Goal: Task Accomplishment & Management: Manage account settings

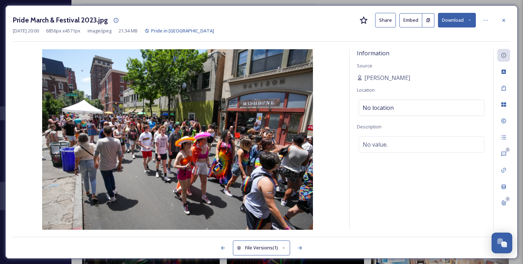
scroll to position [225, 0]
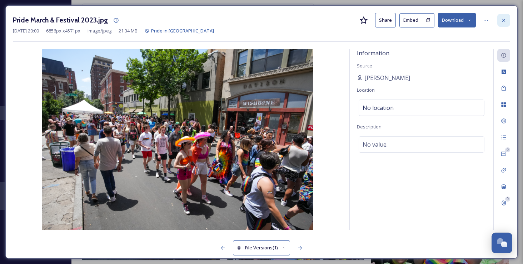
click at [505, 22] on icon at bounding box center [504, 20] width 6 height 6
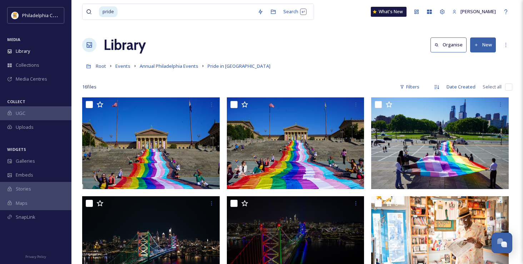
click at [28, 114] on div "UGC" at bounding box center [35, 113] width 71 height 14
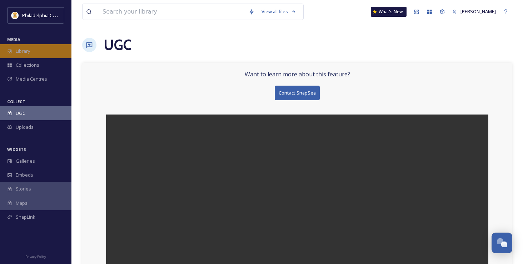
click at [27, 52] on span "Library" at bounding box center [23, 51] width 14 height 7
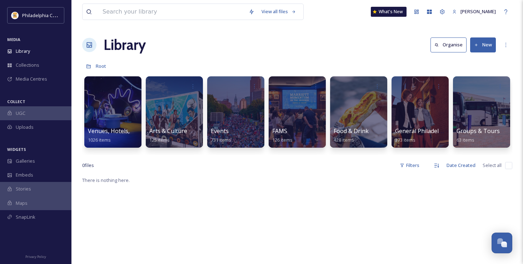
click at [229, 120] on div at bounding box center [235, 111] width 57 height 71
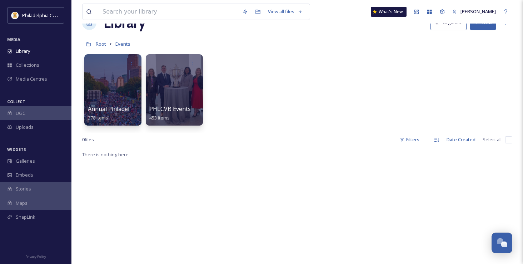
scroll to position [24, 0]
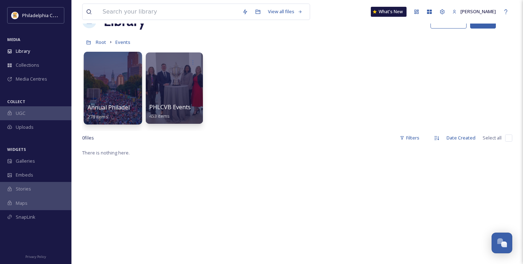
click at [130, 104] on div "Annual Philadelphia Events 278 items" at bounding box center [112, 112] width 51 height 18
click at [121, 103] on div at bounding box center [113, 88] width 58 height 73
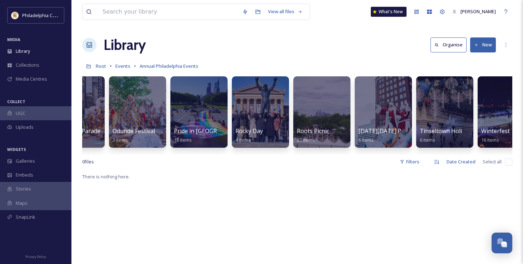
scroll to position [0, 737]
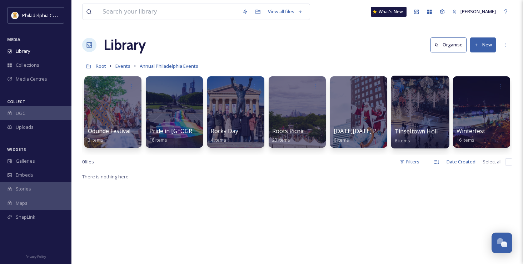
click at [421, 110] on div at bounding box center [420, 112] width 58 height 73
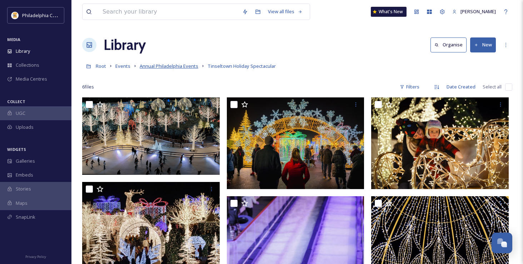
click at [181, 67] on span "Annual Philadelphia Events" at bounding box center [169, 66] width 59 height 6
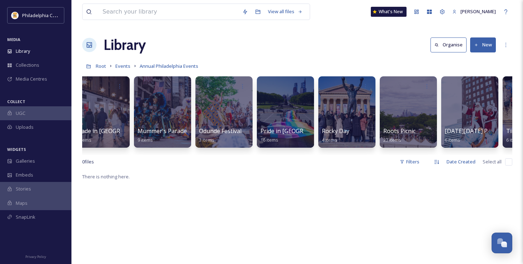
scroll to position [0, 737]
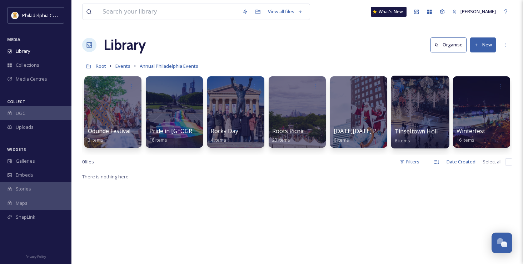
click at [414, 127] on div at bounding box center [420, 112] width 58 height 73
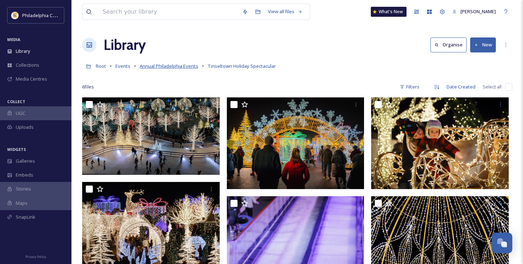
click at [182, 67] on span "Annual Philadelphia Events" at bounding box center [169, 66] width 59 height 6
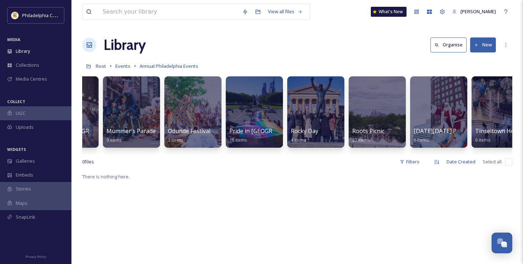
scroll to position [0, 737]
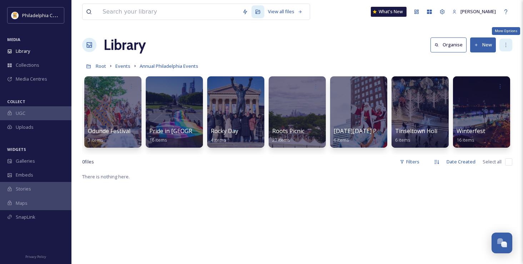
click at [500, 49] on div "More Options" at bounding box center [505, 45] width 13 height 13
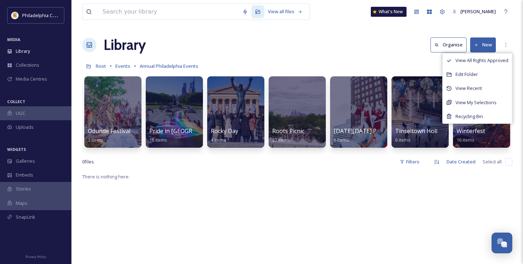
click at [415, 72] on div "Root Events Annual Philadelphia Events" at bounding box center [297, 66] width 430 height 14
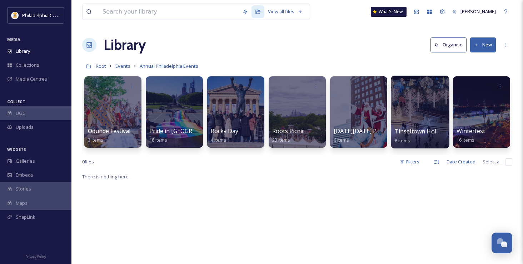
click at [413, 91] on div at bounding box center [420, 85] width 51 height 13
click at [415, 125] on div at bounding box center [420, 112] width 58 height 73
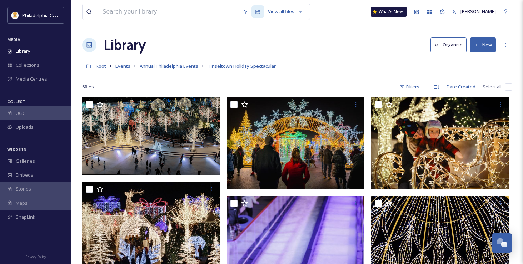
click at [508, 85] on input "checkbox" at bounding box center [508, 87] width 7 height 7
checkbox input "true"
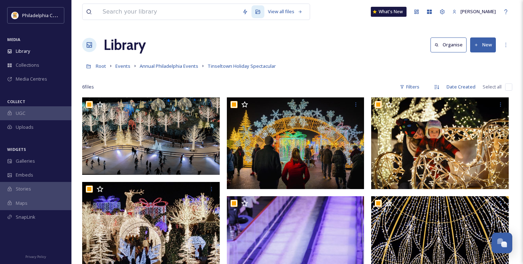
checkbox input "true"
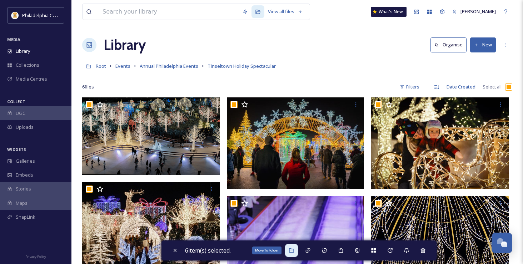
click at [294, 250] on icon at bounding box center [291, 251] width 5 height 4
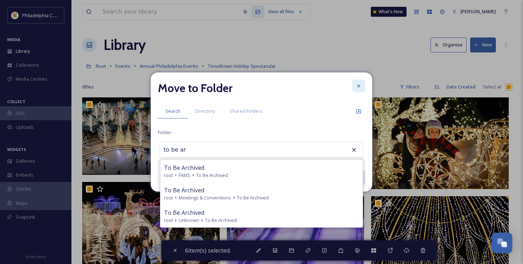
type input "to be ar"
click at [358, 86] on icon at bounding box center [358, 86] width 3 height 3
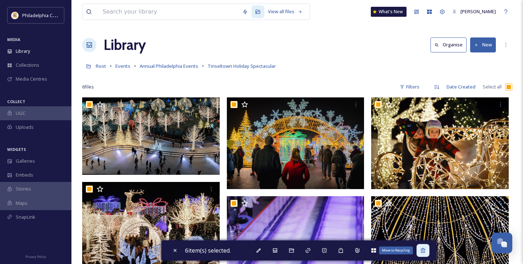
click at [423, 254] on div "Move to Recycling" at bounding box center [422, 250] width 13 height 13
checkbox input "false"
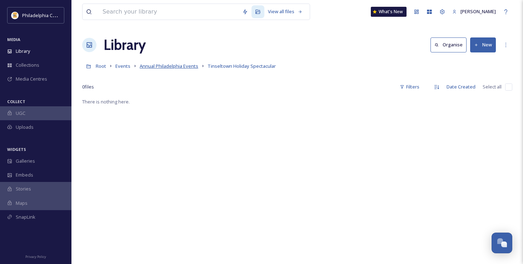
click at [192, 68] on span "Annual Philadelphia Events" at bounding box center [169, 66] width 59 height 6
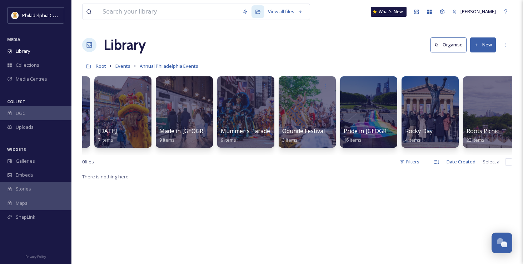
scroll to position [0, 737]
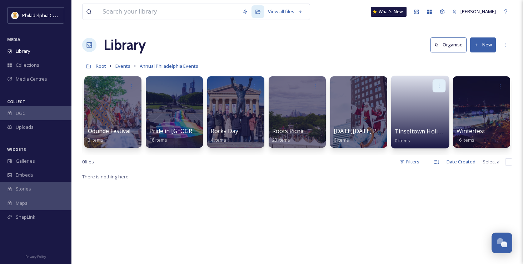
click at [439, 85] on icon at bounding box center [439, 86] width 6 height 6
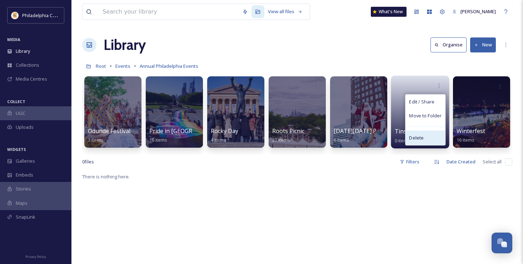
click at [425, 140] on div "Delete" at bounding box center [425, 138] width 40 height 14
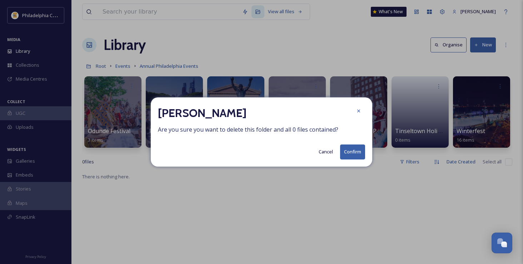
click at [355, 156] on button "Confirm" at bounding box center [352, 152] width 25 height 15
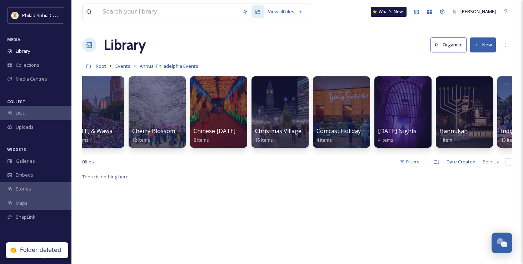
scroll to position [0, 0]
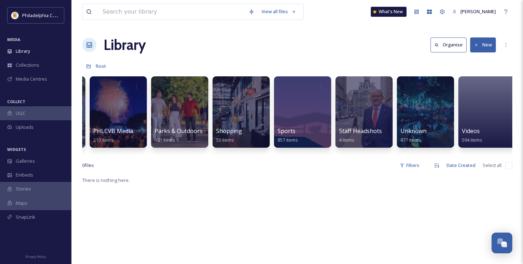
scroll to position [0, 489]
